Goal: Task Accomplishment & Management: Complete application form

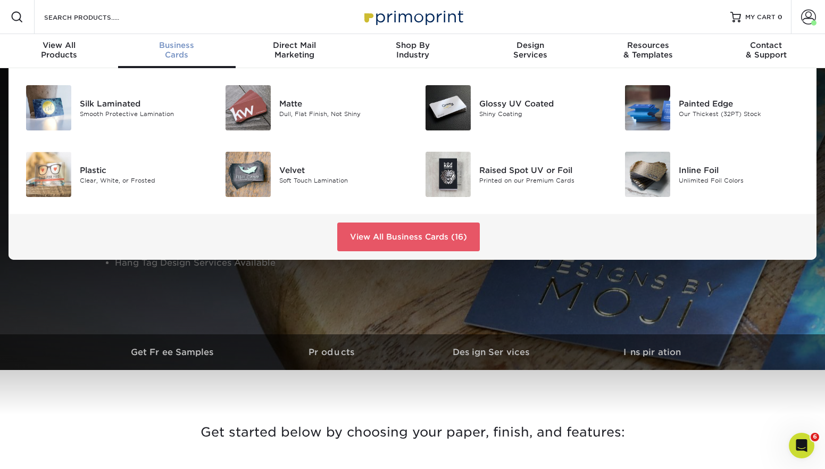
click at [166, 43] on span "Business" at bounding box center [177, 45] width 118 height 10
click at [440, 239] on link "View All Business Cards (16)" at bounding box center [408, 236] width 143 height 29
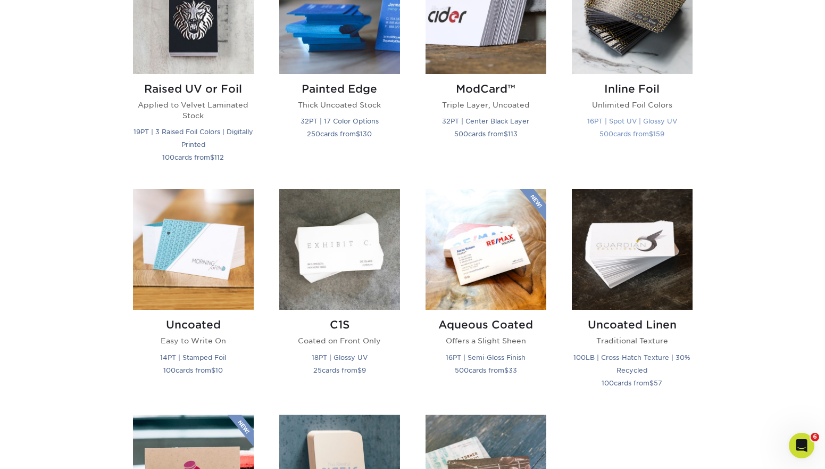
scroll to position [965, 0]
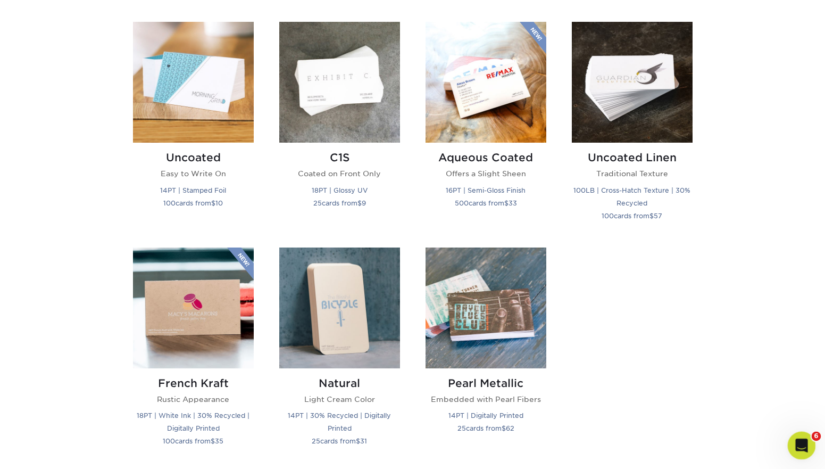
click at [795, 446] on icon "Open Intercom Messenger" at bounding box center [801, 444] width 18 height 18
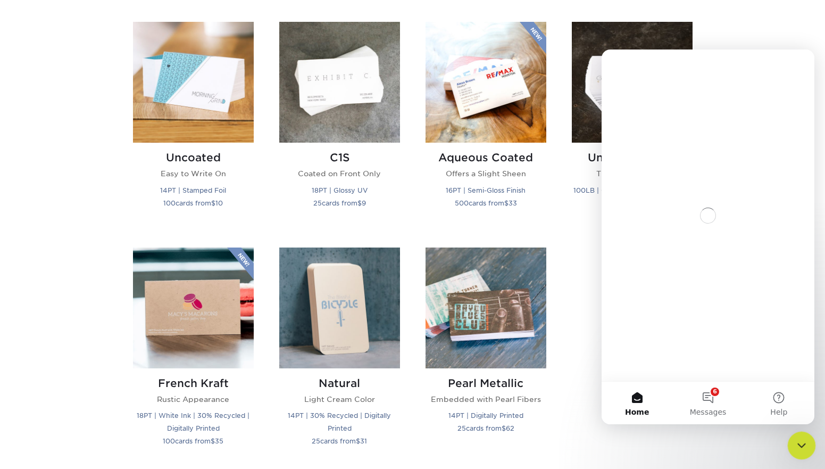
scroll to position [0, 0]
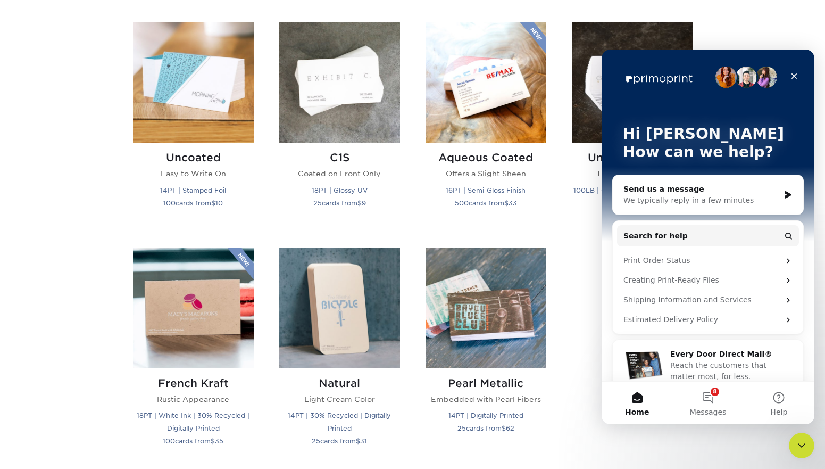
click at [664, 190] on div "Send us a message" at bounding box center [702, 189] width 156 height 11
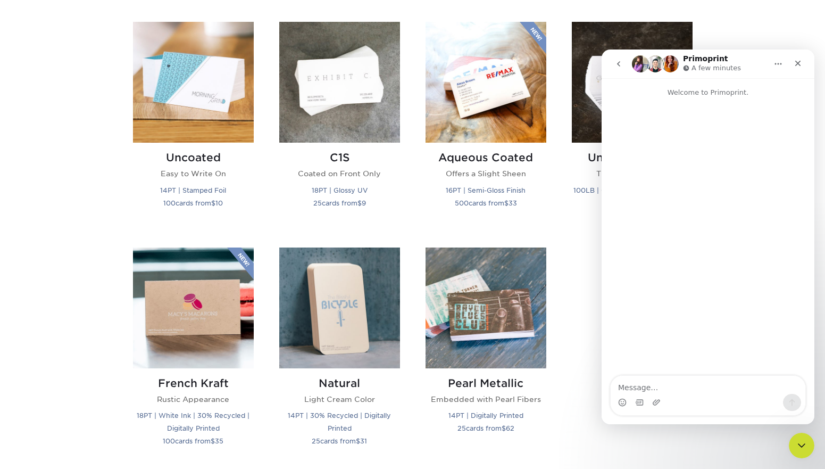
click at [665, 390] on textarea "Message…" at bounding box center [708, 385] width 195 height 18
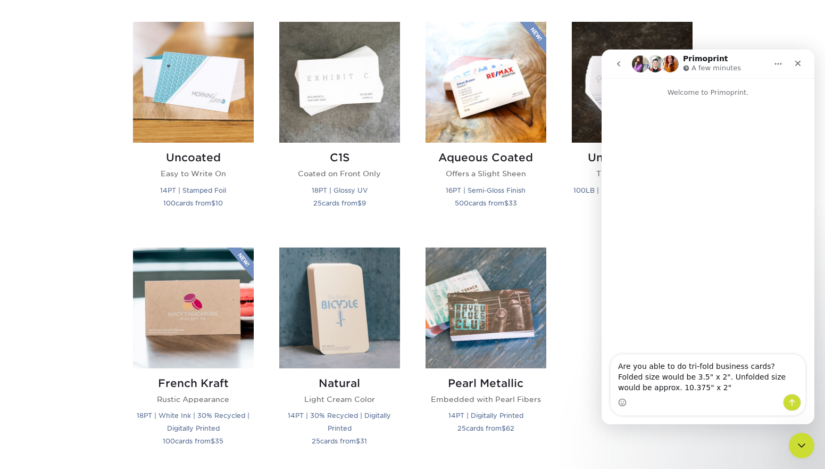
click at [724, 364] on textarea "Are you able to do tri-fold business cards? Folded size would be 3.5" x 2". Unf…" at bounding box center [708, 373] width 195 height 39
click at [651, 378] on textarea "Are you able to do tri-fold business cards? Folded size would be 3.5" x 2". Unf…" at bounding box center [708, 373] width 195 height 39
click at [702, 374] on textarea "Are you able to do tri-fold business cards? Folded size would be 3.5" x 2". Unf…" at bounding box center [708, 373] width 195 height 39
click at [759, 377] on textarea "Are you able to do tri-fold business cards? Folded size would be 3.5" x 2". Unf…" at bounding box center [708, 373] width 195 height 39
type textarea "Are you able to do tri-fold business cards? Folded size would be 3.5" x 2". Unf…"
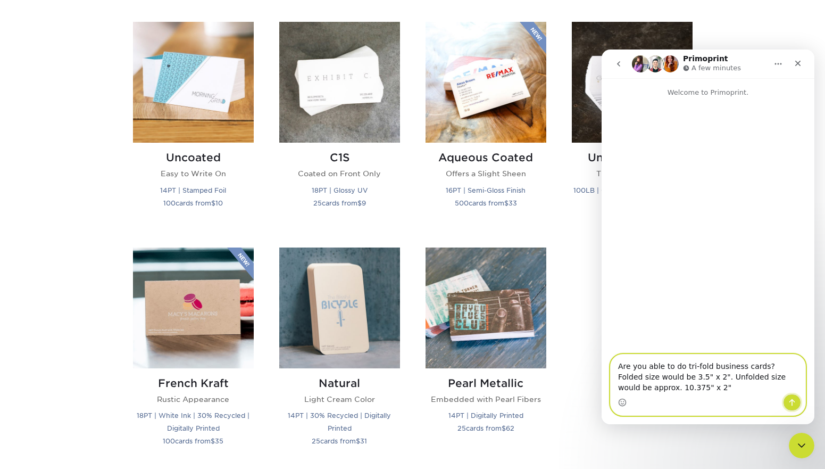
click at [796, 405] on button "Send a message…" at bounding box center [792, 402] width 18 height 17
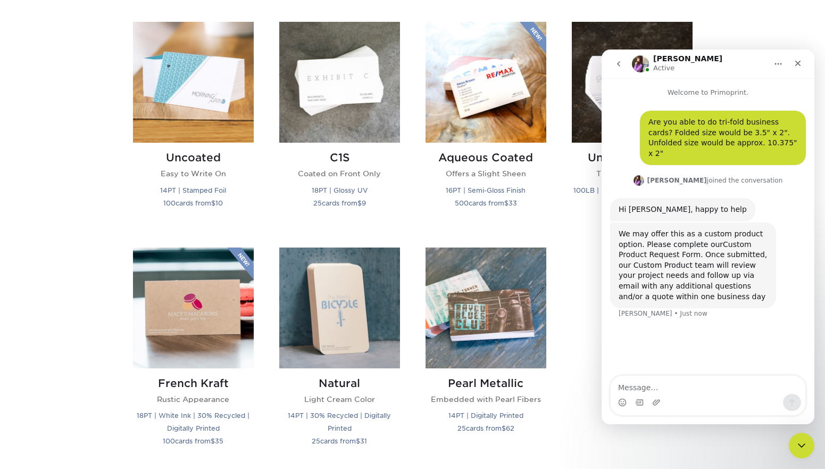
click at [726, 240] on link "Custom Product Request Form" at bounding box center [685, 249] width 133 height 19
click at [688, 397] on div "Intercom messenger" at bounding box center [708, 402] width 195 height 17
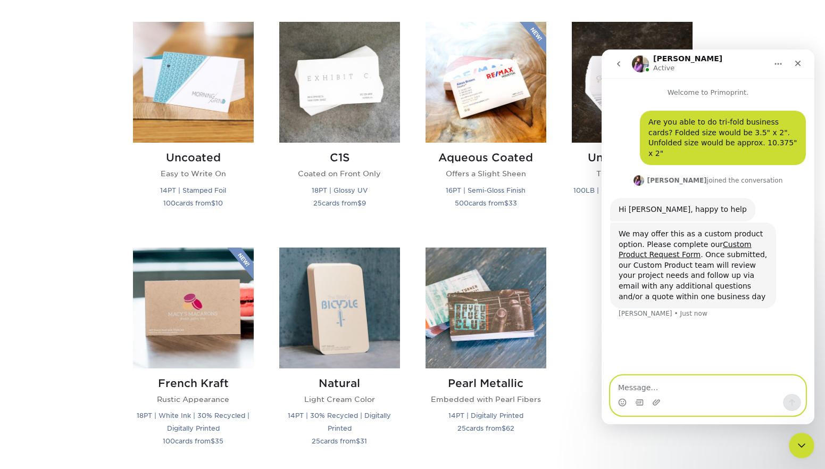
click at [671, 387] on textarea "Message…" at bounding box center [708, 385] width 195 height 18
type textarea "P"
type textarea "Ok thanks"
click at [786, 401] on button "Send a message…" at bounding box center [792, 402] width 18 height 17
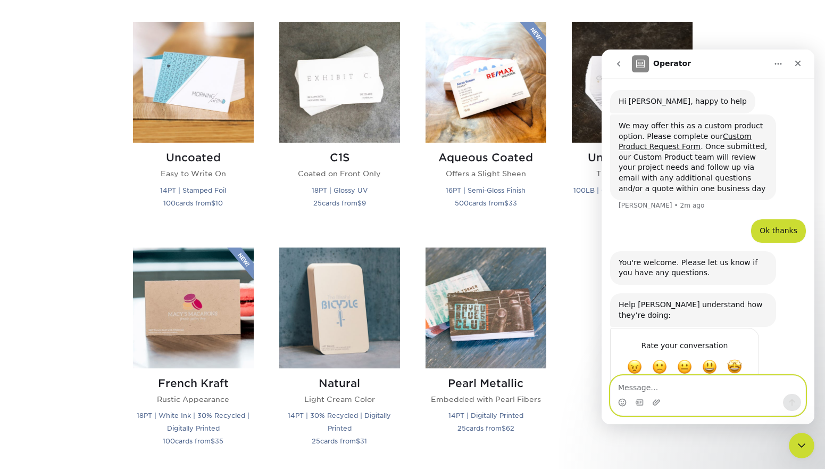
scroll to position [114, 0]
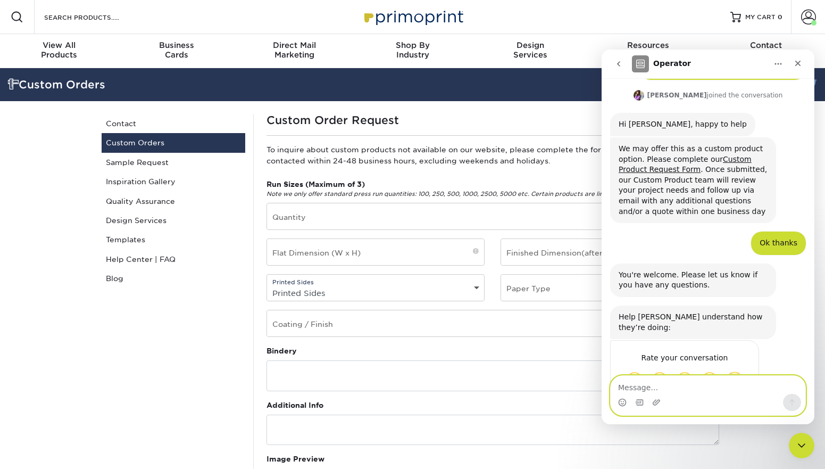
scroll to position [103, 0]
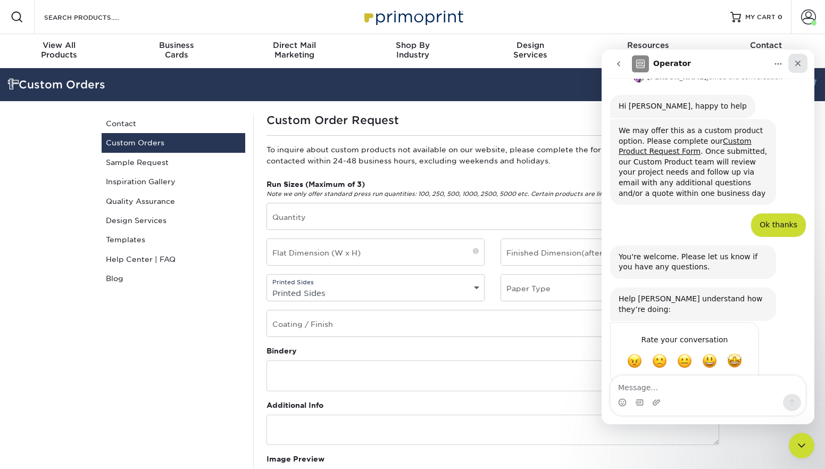
click at [799, 63] on icon "Close" at bounding box center [798, 63] width 9 height 9
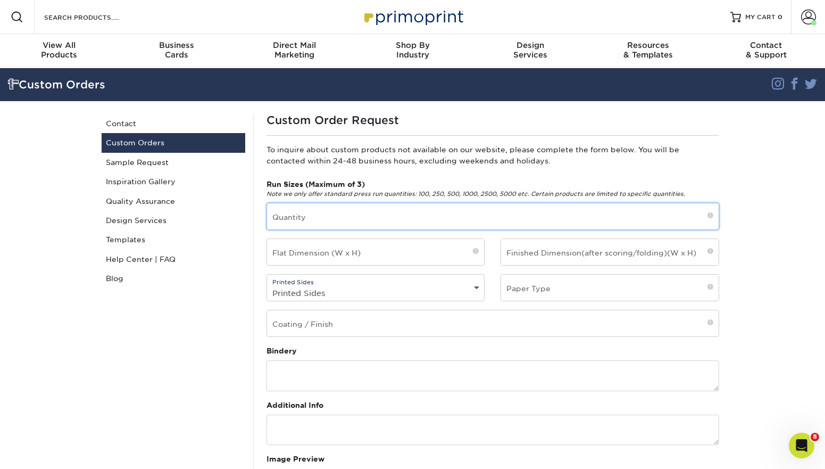
click at [434, 213] on input "text" at bounding box center [493, 216] width 452 height 26
type input "500"
click at [407, 168] on div "Custom Order Request To inquire about custom products not available on our webs…" at bounding box center [492, 443] width 479 height 658
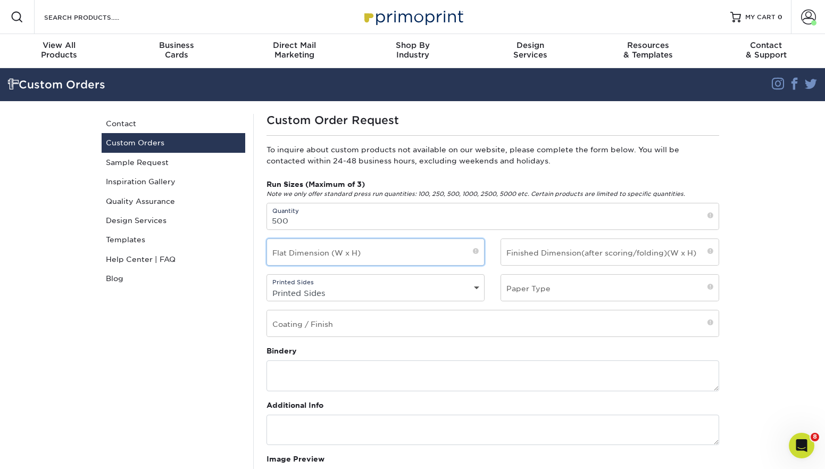
click at [291, 253] on input "text" at bounding box center [376, 252] width 218 height 26
click at [320, 246] on input "10.375" at bounding box center [376, 252] width 218 height 26
click at [320, 245] on input "10.375" at bounding box center [376, 252] width 218 height 26
click at [346, 247] on input "10.375" at bounding box center [376, 252] width 218 height 26
click at [349, 254] on input "10.375" at bounding box center [376, 252] width 218 height 26
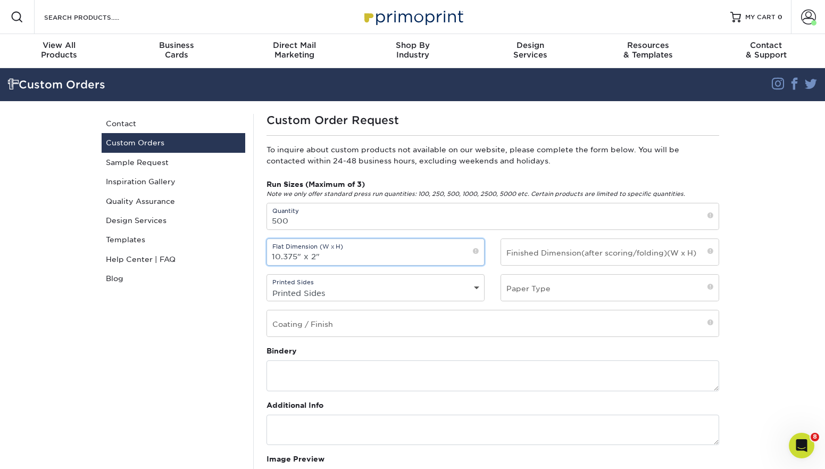
click at [279, 257] on input "10.375" x 2"" at bounding box center [376, 252] width 218 height 26
click at [287, 254] on input "10.375" x 2"" at bounding box center [376, 252] width 218 height 26
drag, startPoint x: 284, startPoint y: 255, endPoint x: 295, endPoint y: 252, distance: 11.0
click at [295, 252] on input "10.375" x 2"" at bounding box center [376, 252] width 218 height 26
click at [294, 257] on input "10.375" x 2"" at bounding box center [376, 252] width 218 height 26
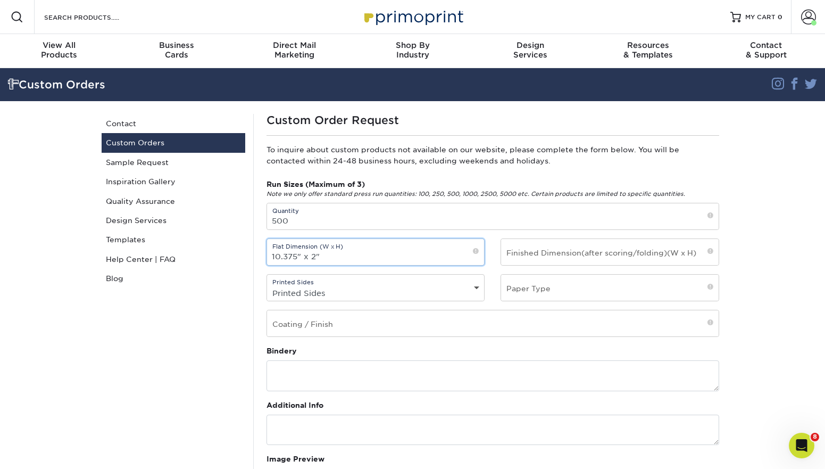
drag, startPoint x: 296, startPoint y: 256, endPoint x: 283, endPoint y: 256, distance: 12.8
click at [283, 256] on input "10.375" x 2"" at bounding box center [376, 252] width 218 height 26
click at [317, 256] on input "10.4375" x 2"" at bounding box center [376, 252] width 218 height 26
click at [325, 252] on input "10.4375" x 2"" at bounding box center [376, 252] width 218 height 26
drag, startPoint x: 288, startPoint y: 257, endPoint x: 327, endPoint y: 258, distance: 38.3
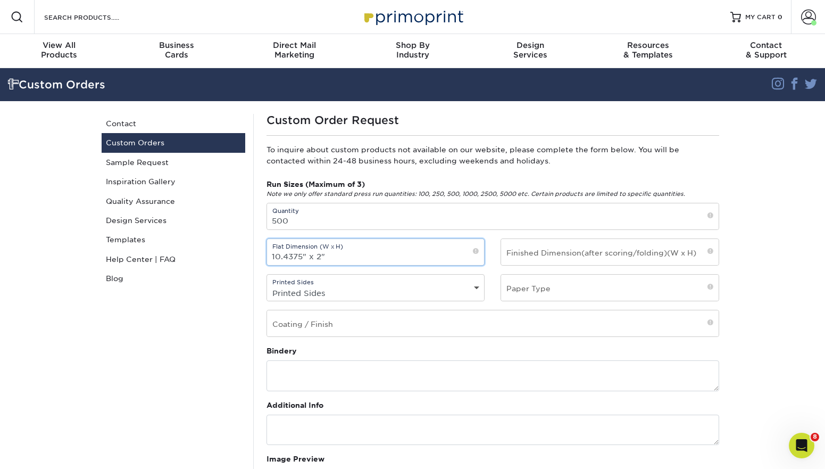
click at [288, 257] on input "10.4375" x 2"" at bounding box center [376, 252] width 218 height 26
click at [329, 256] on input "10.375" x 2"" at bounding box center [376, 252] width 218 height 26
type input "10.375" x 2""
click at [556, 255] on input "text" at bounding box center [610, 252] width 218 height 26
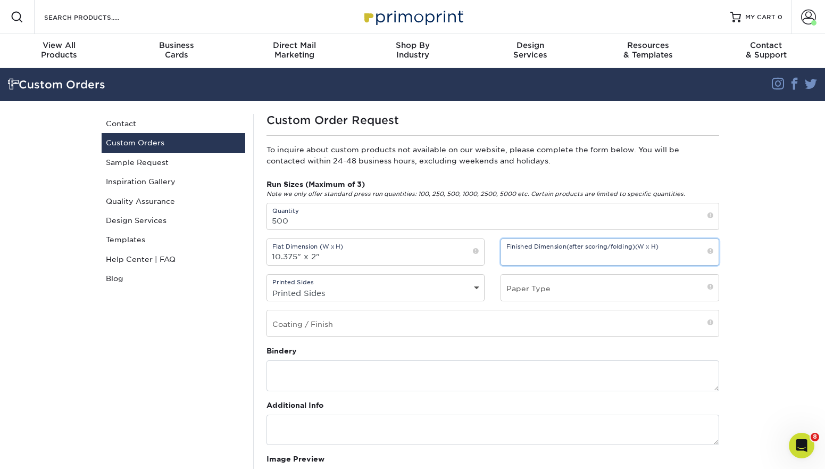
click at [551, 254] on input "text" at bounding box center [610, 252] width 218 height 26
type input "3.5" x 2""
click at [365, 286] on select "Printed Sides 4/0 - Single Sided 4/4 - Double Sided" at bounding box center [376, 292] width 218 height 15
select select "4/4 - Double Sided"
click at [267, 285] on select "Printed Sides 4/0 - Single Sided 4/4 - Double Sided" at bounding box center [376, 292] width 218 height 15
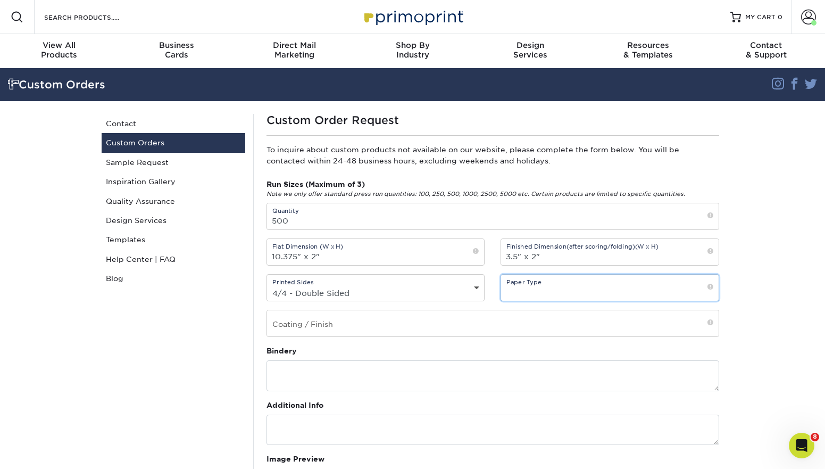
click at [532, 287] on input "text" at bounding box center [610, 288] width 218 height 26
type input "14pt Cardstock Gloss"
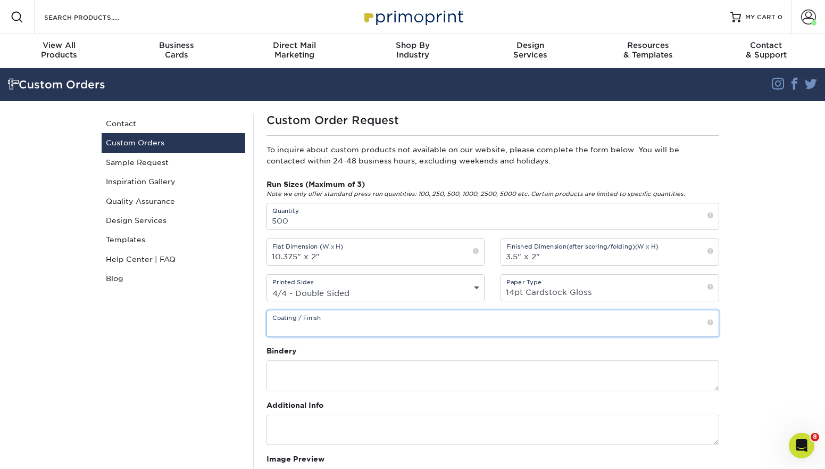
click at [348, 323] on input "text" at bounding box center [493, 323] width 452 height 26
click at [347, 321] on input "text" at bounding box center [493, 323] width 452 height 26
type input "gloss"
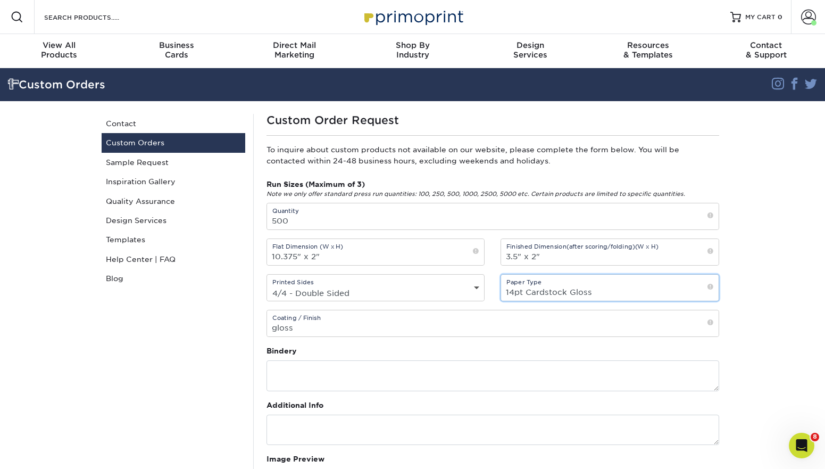
scroll to position [0, 0]
drag, startPoint x: 566, startPoint y: 294, endPoint x: 592, endPoint y: 293, distance: 25.6
click at [592, 293] on input "14pt Cardstock Gloss" at bounding box center [610, 288] width 218 height 26
type input "14pt Cardstock"
click at [758, 290] on section "Custom Orders Instagram Facebook Twitter Custom Orders Contact Custom Orders Sa…" at bounding box center [412, 426] width 825 height 717
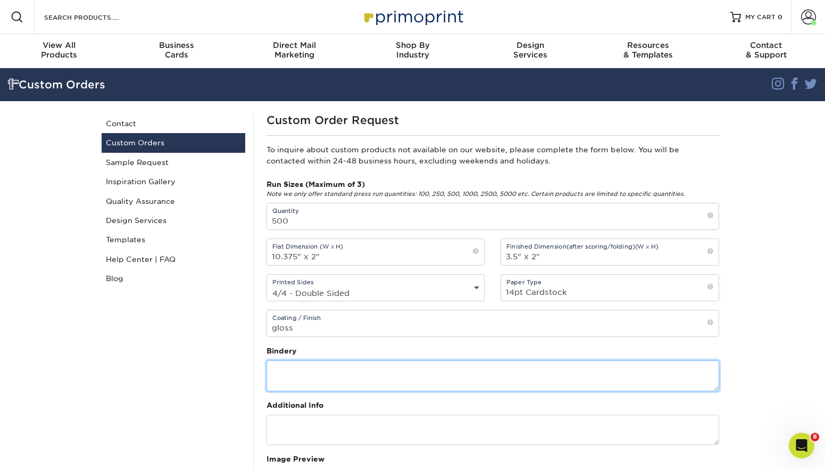
click at [346, 376] on textarea at bounding box center [493, 375] width 453 height 30
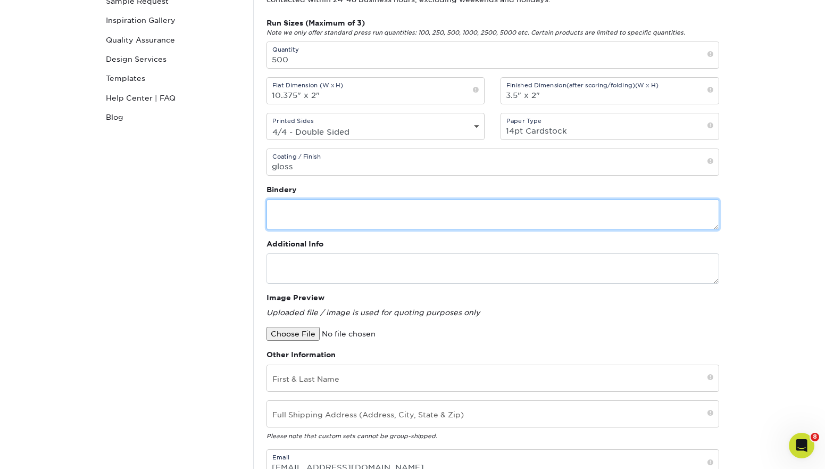
scroll to position [159, 0]
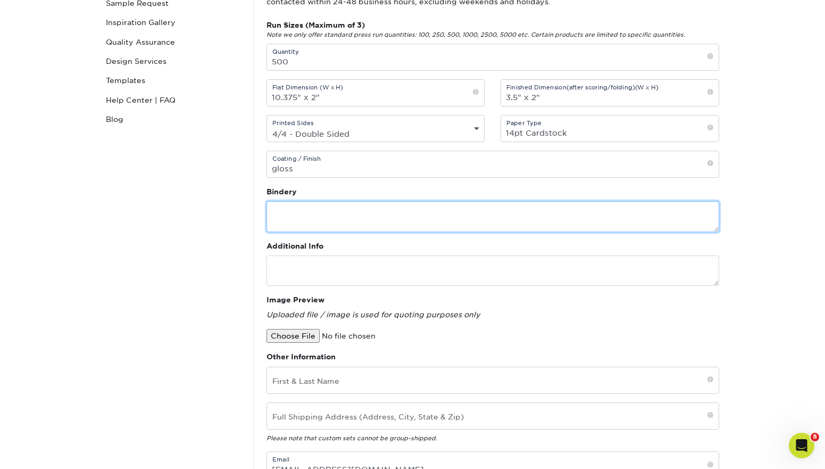
click at [338, 217] on textarea at bounding box center [493, 216] width 453 height 30
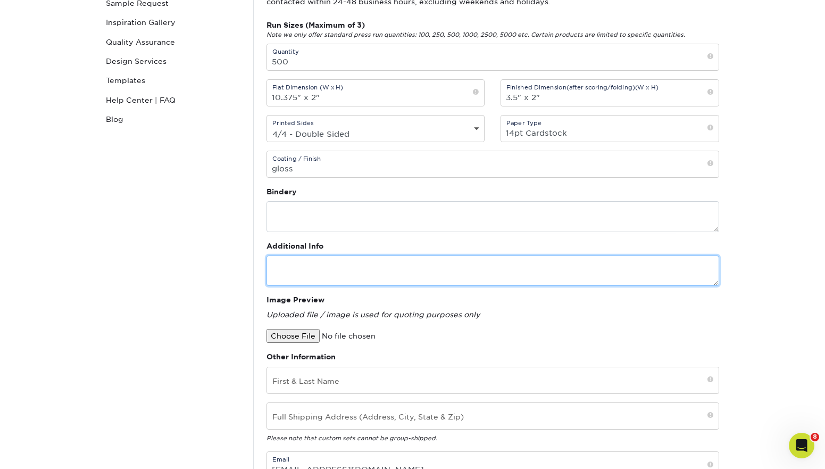
click at [359, 263] on textarea at bounding box center [493, 270] width 453 height 30
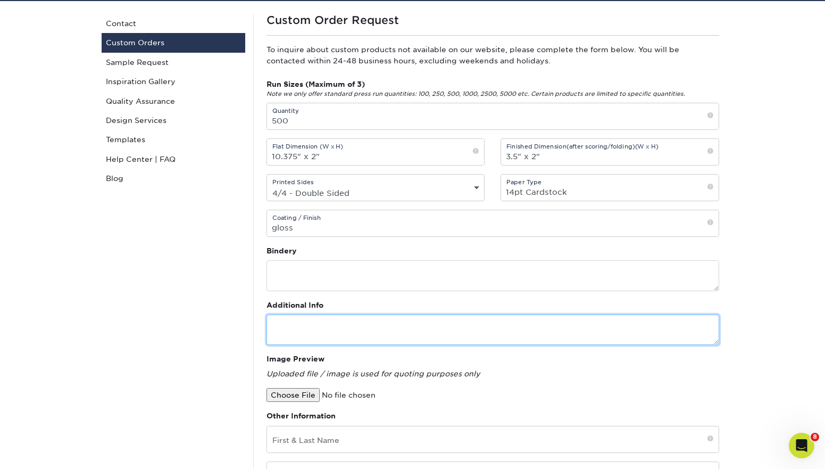
scroll to position [103, 0]
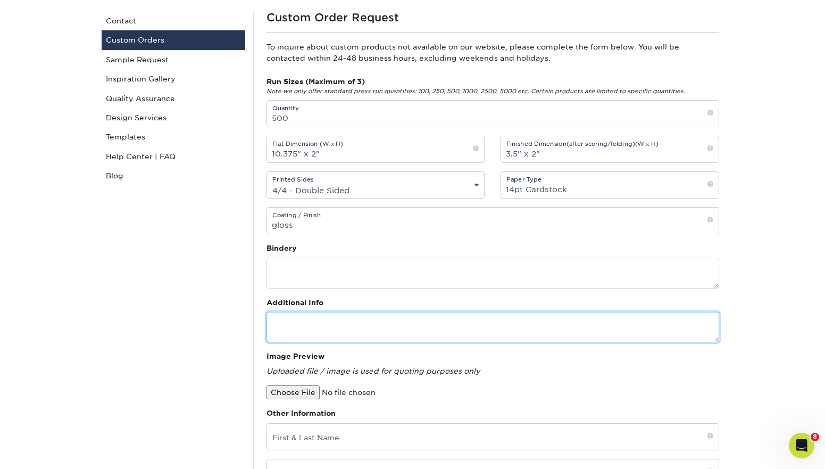
click at [291, 323] on textarea at bounding box center [493, 327] width 453 height 30
click at [287, 323] on textarea "Tri fold card" at bounding box center [493, 327] width 453 height 30
click at [342, 318] on textarea "Tri-fold card" at bounding box center [493, 327] width 453 height 30
type textarea "Tri-fold card"
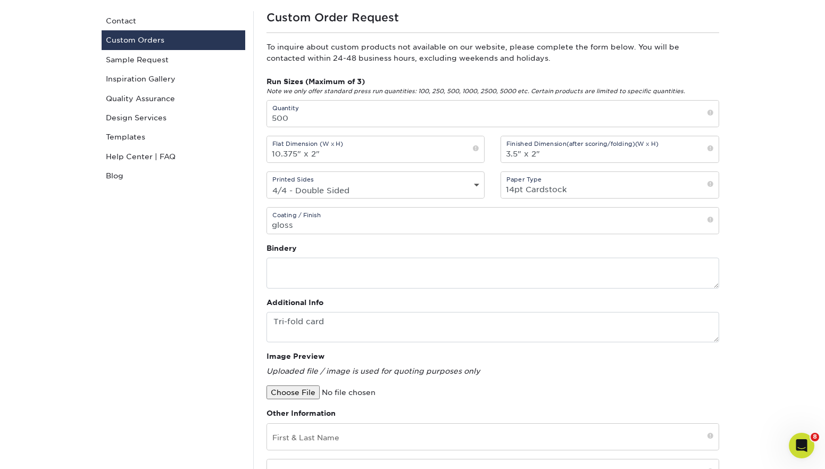
click at [556, 391] on div at bounding box center [493, 392] width 453 height 14
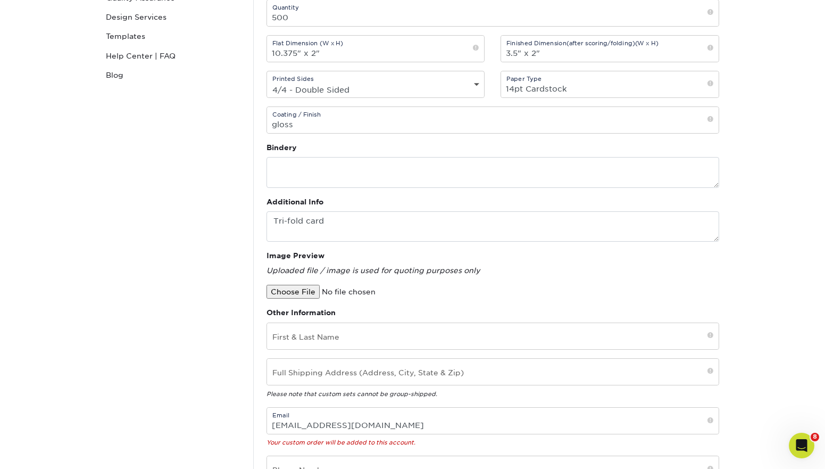
scroll to position [103, 0]
click at [284, 52] on input "10.375" x 2"" at bounding box center [376, 49] width 218 height 26
click at [321, 56] on input "10.4375" x 2"" at bounding box center [376, 49] width 218 height 26
type input "10.4375" x 2""
click at [378, 102] on div "Run Sizes (Maximum of 3) Note we only offer standard press run quantities: 100,…" at bounding box center [493, 59] width 469 height 167
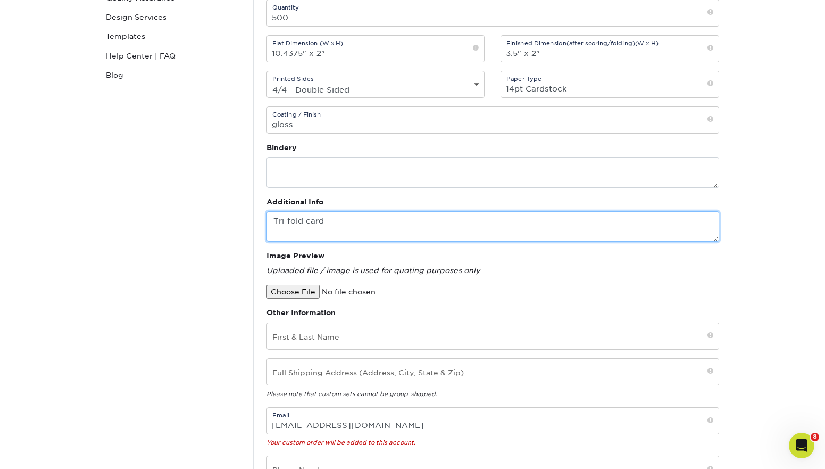
click at [335, 225] on textarea "Tri-fold card" at bounding box center [493, 226] width 453 height 30
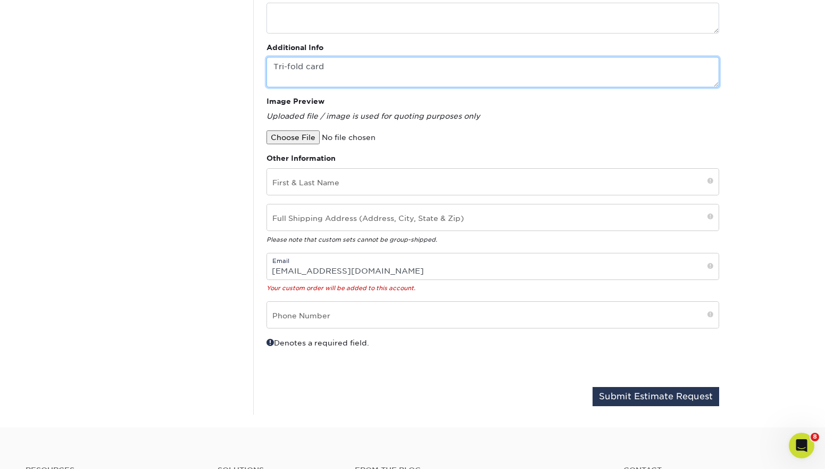
scroll to position [357, 0]
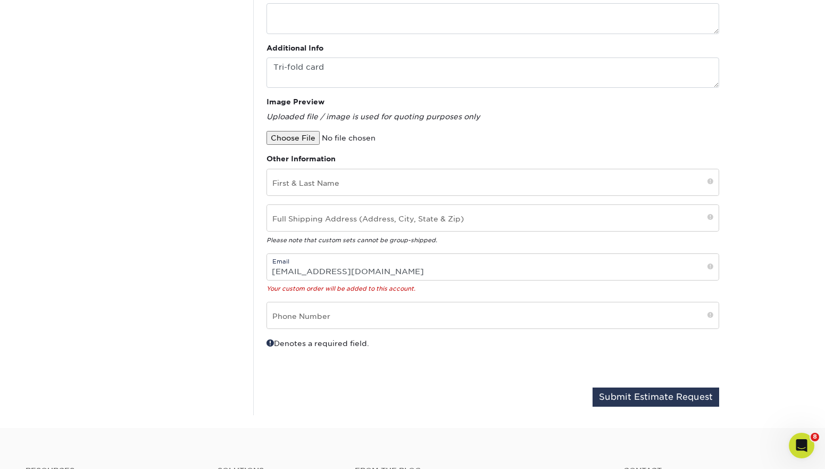
click at [307, 139] on input "file" at bounding box center [357, 138] width 181 height 14
type input "C:\fakepath\Flynn_Way_TriFold_AUG2025_mock.pdf"
click at [322, 184] on input "text" at bounding box center [493, 182] width 452 height 26
type input "Brett Miller"
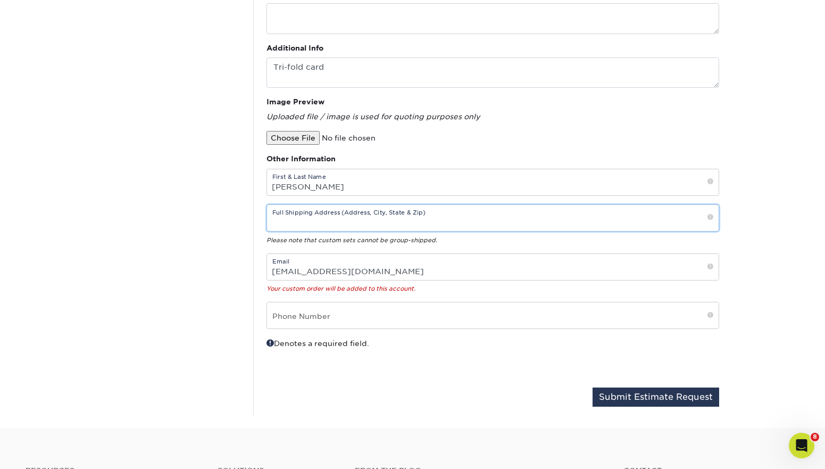
click at [325, 218] on input "text" at bounding box center [493, 218] width 452 height 26
type input "2908 Mercer West Middlesex Road West Middlesex, PA 16159"
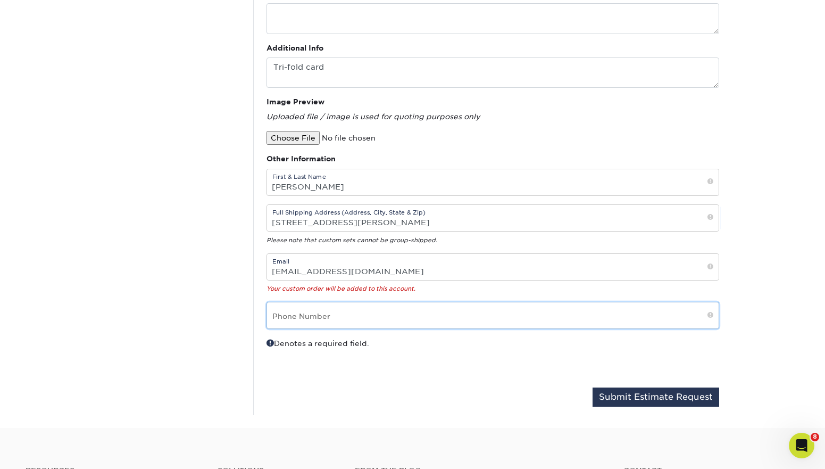
click at [343, 318] on input "text" at bounding box center [493, 315] width 452 height 26
type input "7249068182"
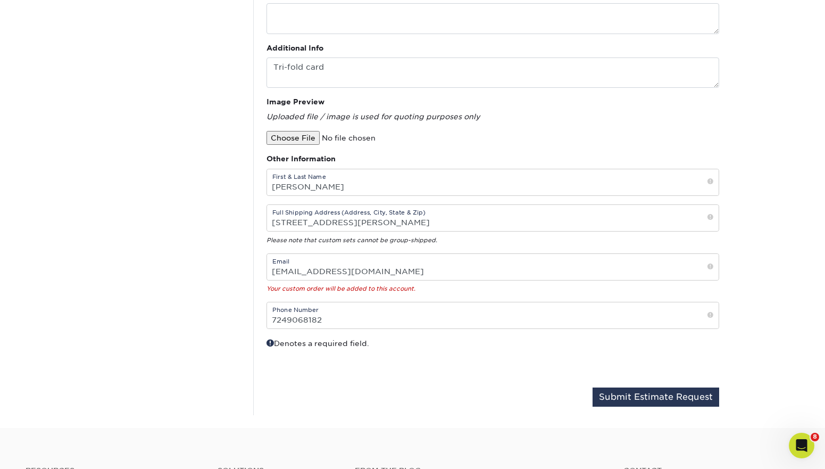
click at [469, 371] on div "Denotes a required field." at bounding box center [376, 357] width 235 height 41
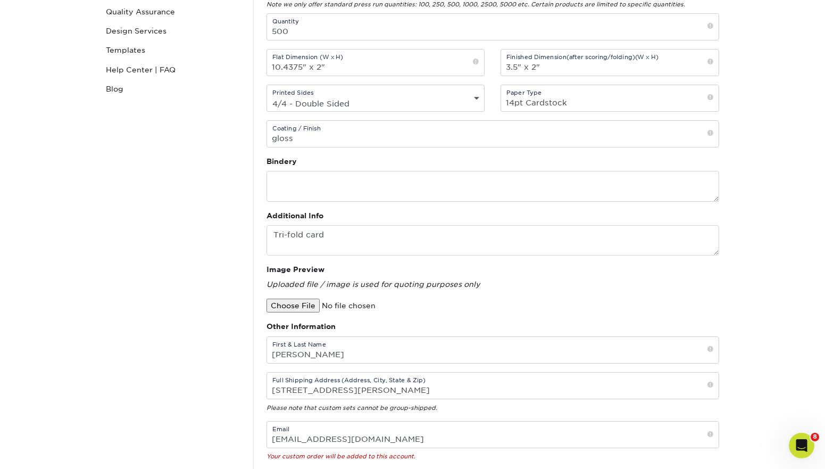
scroll to position [0, 0]
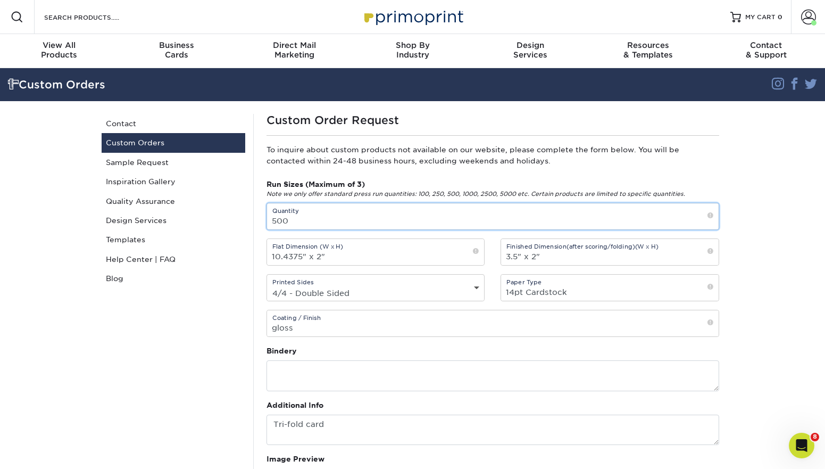
drag, startPoint x: 286, startPoint y: 222, endPoint x: 267, endPoint y: 223, distance: 19.2
click at [267, 223] on input "500" at bounding box center [493, 216] width 452 height 26
type input "2000"
click at [753, 245] on section "Custom Orders Instagram Facebook Twitter Custom Orders Contact Custom Orders Sa…" at bounding box center [412, 426] width 825 height 717
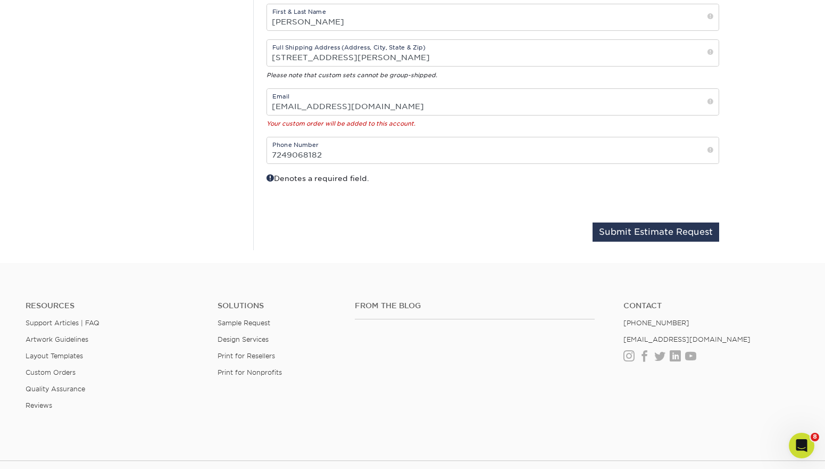
scroll to position [617, 0]
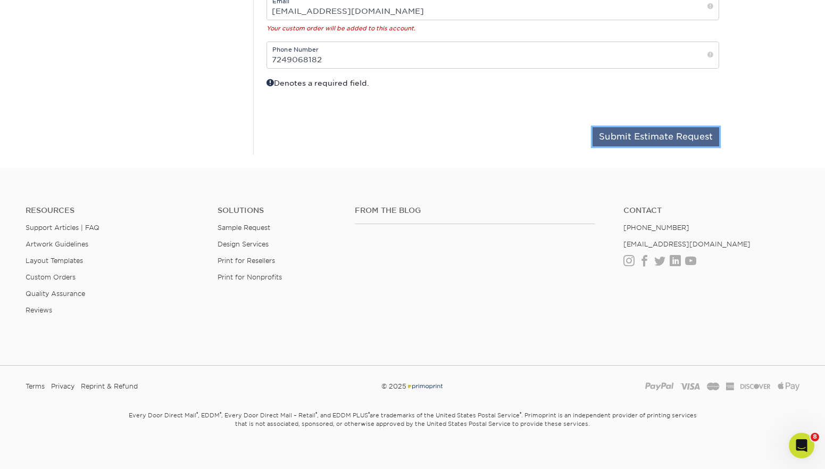
click at [636, 138] on button "Submit Estimate Request" at bounding box center [656, 136] width 127 height 19
